Goal: Information Seeking & Learning: Understand process/instructions

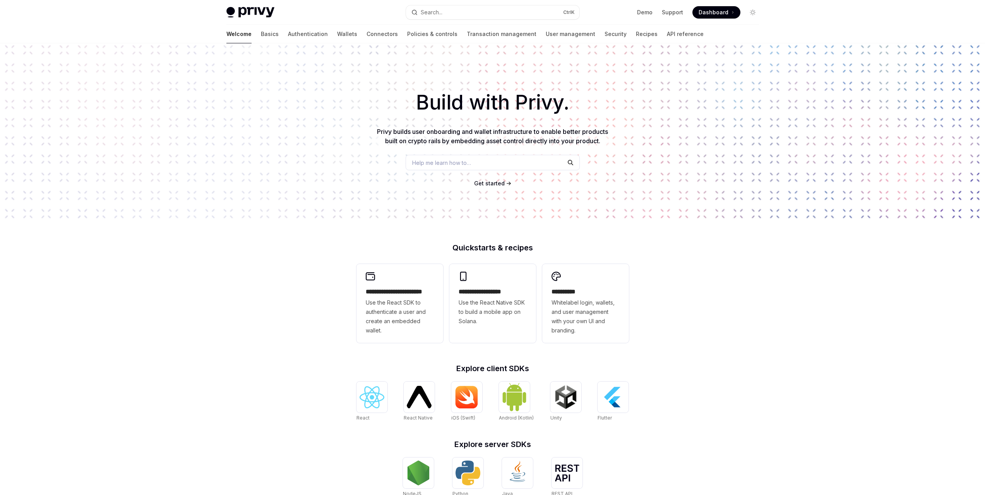
click at [712, 11] on span "Dashboard" at bounding box center [714, 13] width 30 height 8
click at [647, 14] on link "Demo" at bounding box center [644, 13] width 15 height 8
click at [288, 34] on link "Authentication" at bounding box center [308, 34] width 40 height 19
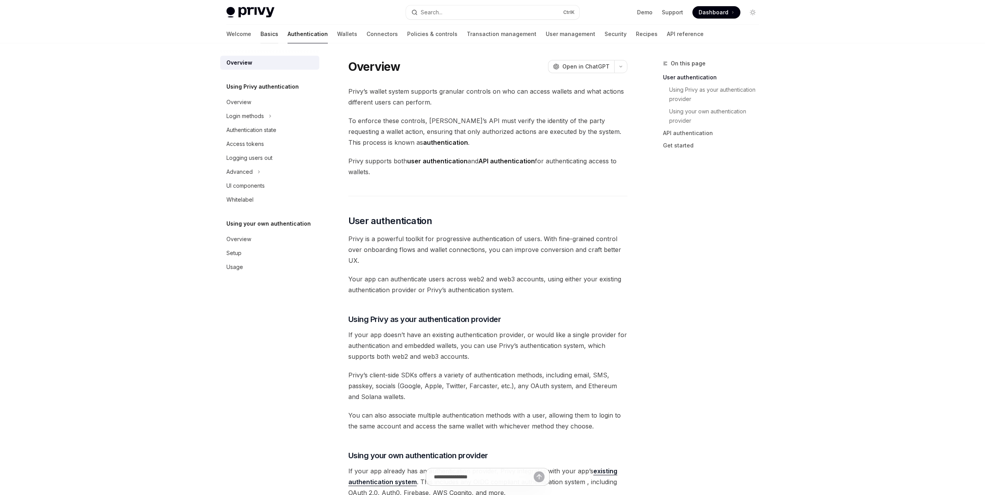
click at [260, 36] on link "Basics" at bounding box center [269, 34] width 18 height 19
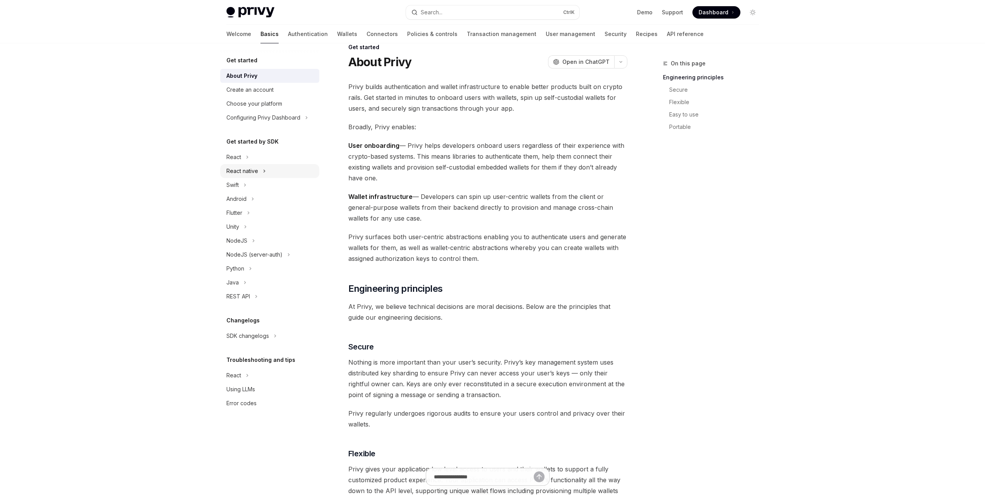
scroll to position [77, 0]
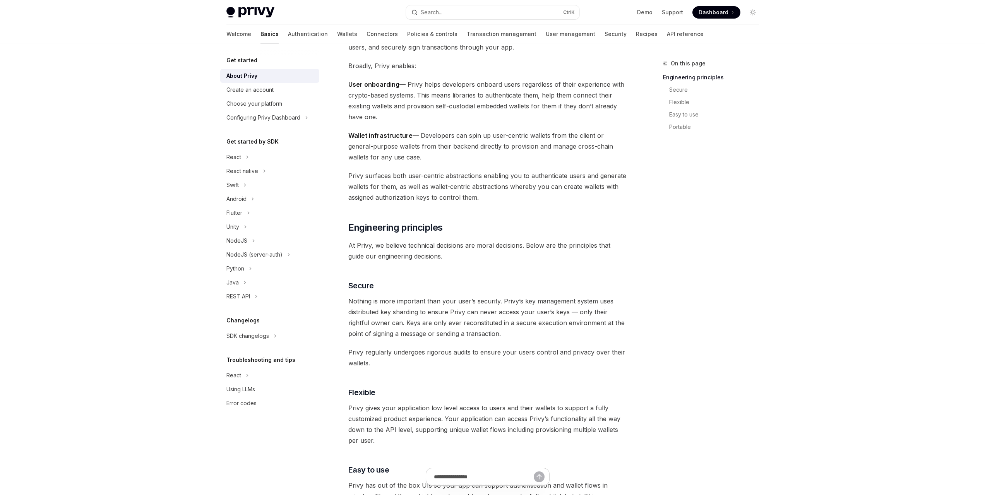
click at [155, 293] on div "Privy Docs home page Search... Ctrl K Demo Support Dashboard Dashboard Search..…" at bounding box center [492, 434] width 985 height 1022
click at [337, 35] on link "Wallets" at bounding box center [347, 34] width 20 height 19
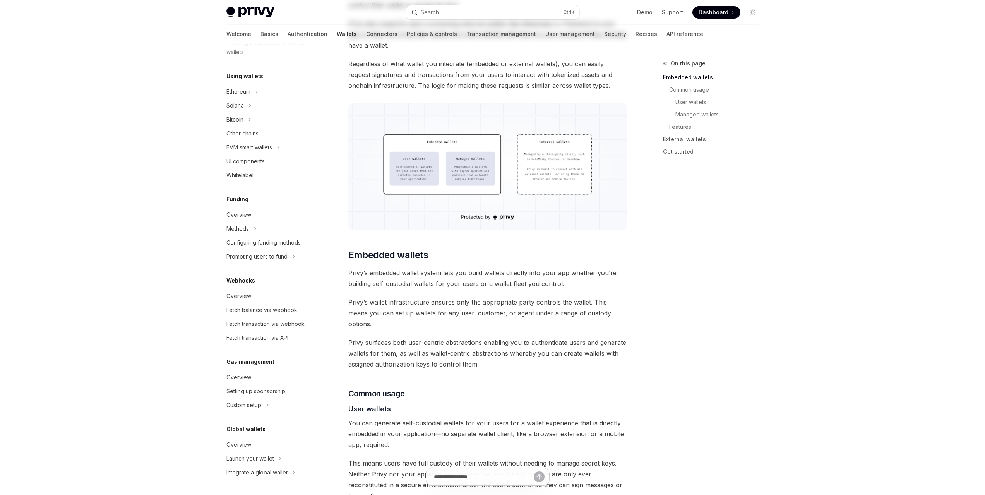
scroll to position [194, 0]
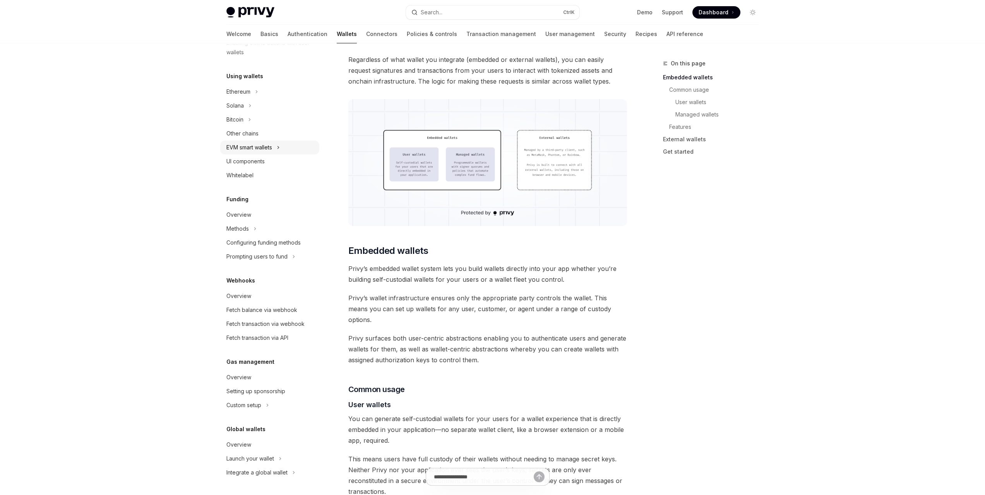
click at [268, 142] on div "EVM smart wallets" at bounding box center [269, 147] width 99 height 14
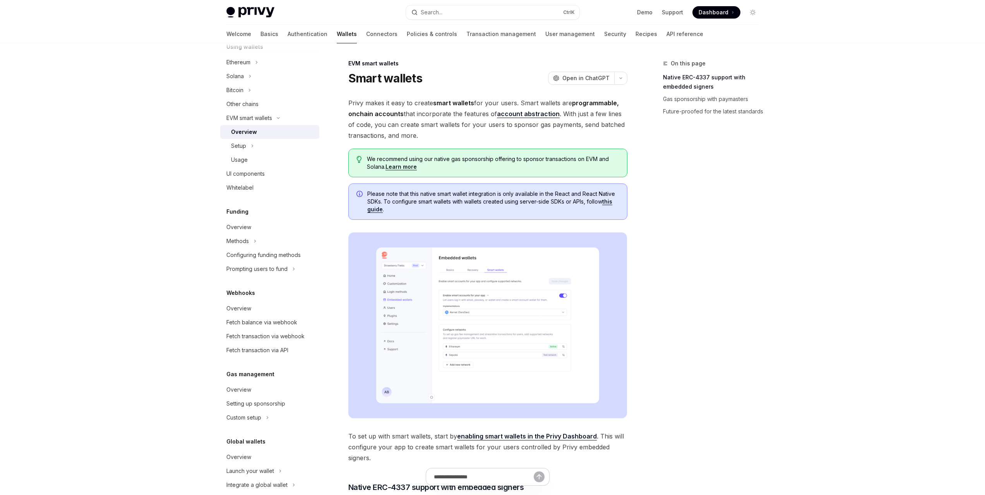
scroll to position [212, 0]
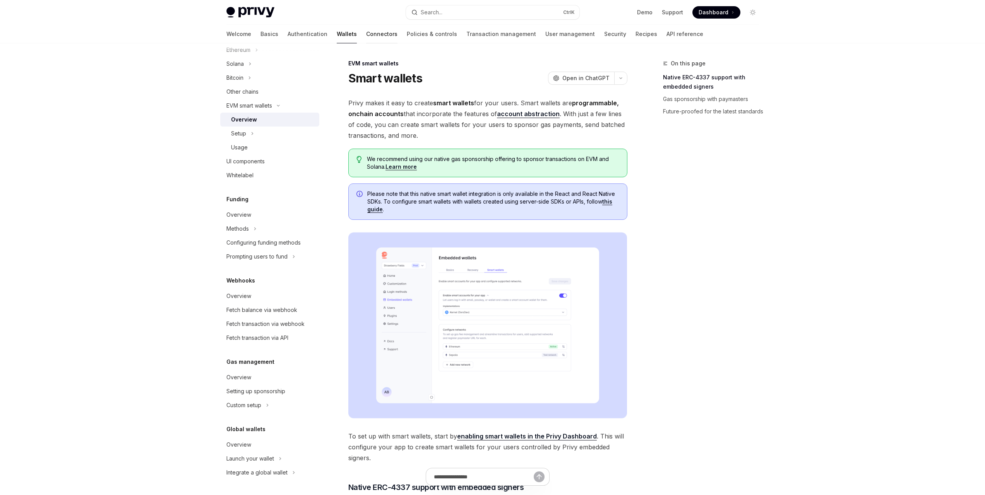
click at [366, 35] on link "Connectors" at bounding box center [381, 34] width 31 height 19
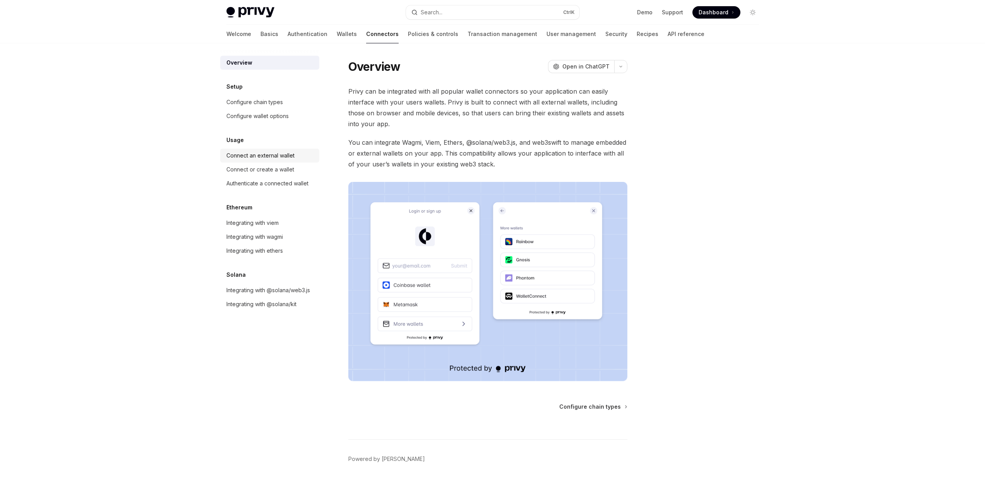
click at [278, 156] on div "Connect an external wallet" at bounding box center [260, 155] width 68 height 9
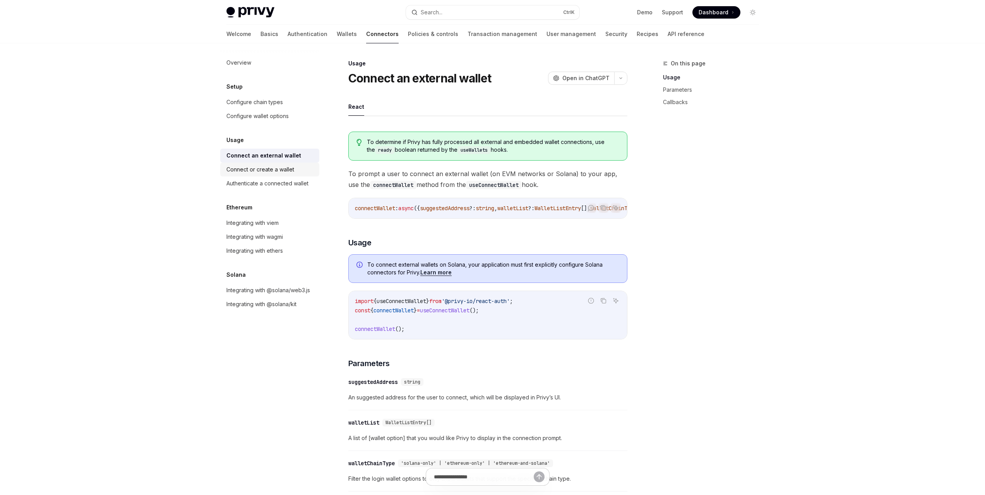
click at [274, 171] on div "Connect or create a wallet" at bounding box center [260, 169] width 68 height 9
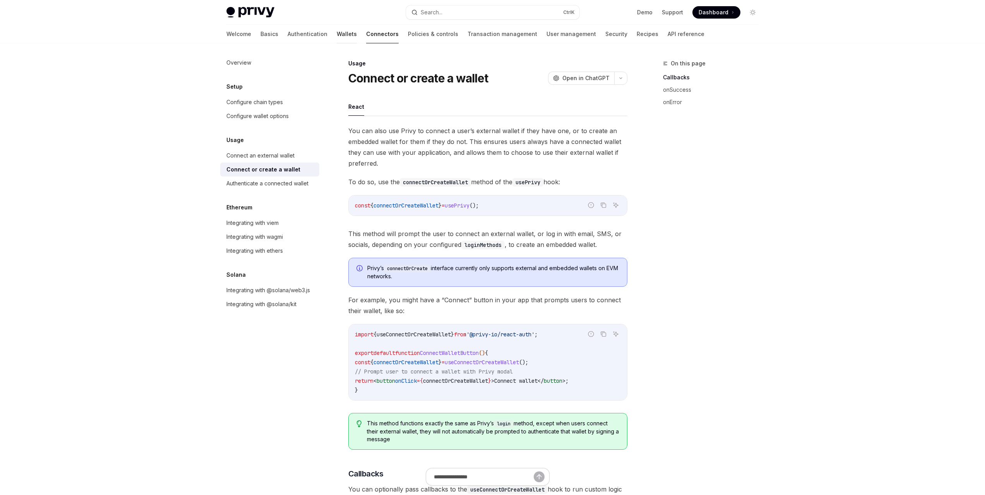
click at [337, 36] on link "Wallets" at bounding box center [347, 34] width 20 height 19
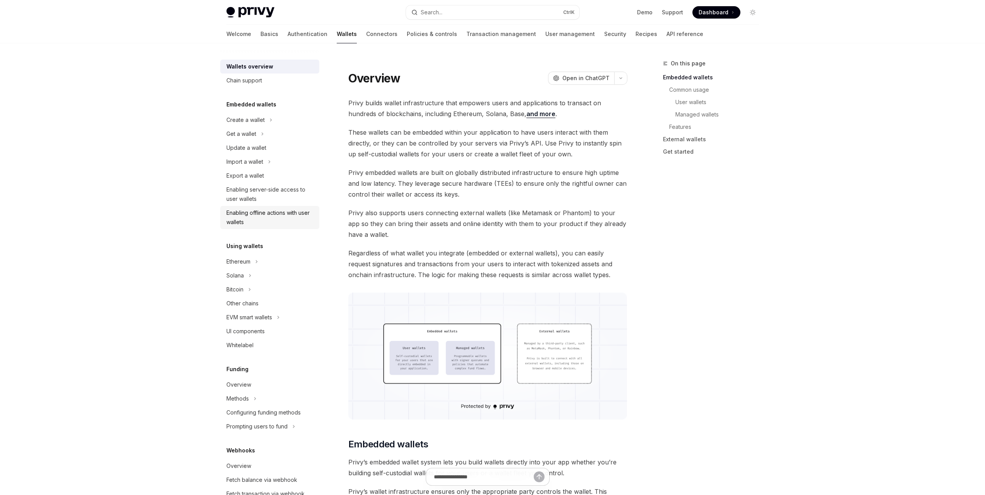
drag, startPoint x: 258, startPoint y: 221, endPoint x: 253, endPoint y: 226, distance: 6.3
drag, startPoint x: 253, startPoint y: 226, endPoint x: 166, endPoint y: 223, distance: 87.1
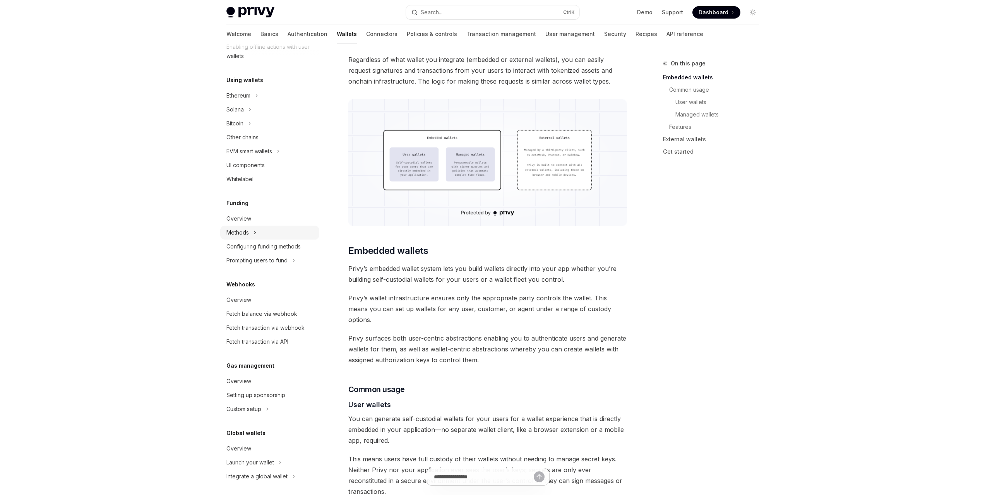
scroll to position [170, 0]
click at [262, 440] on link "Overview" at bounding box center [269, 445] width 99 height 14
type textarea "*"
